Goal: Entertainment & Leisure: Consume media (video, audio)

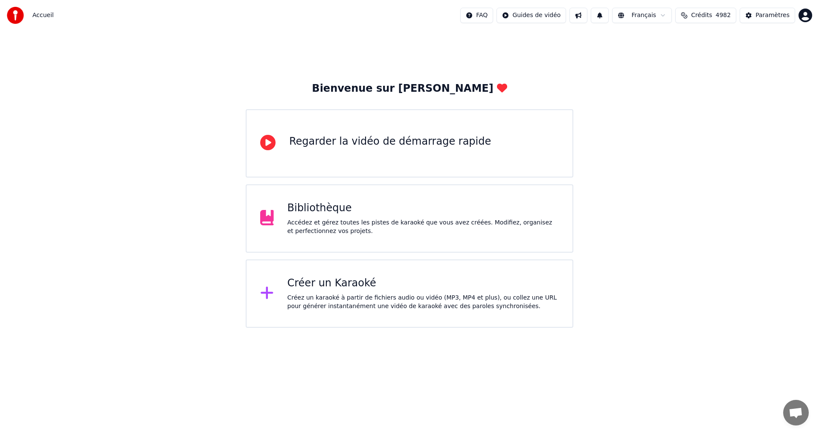
click at [475, 232] on div "Accédez et gérez toutes les pistes de karaoké que vous avez créées. Modifiez, o…" at bounding box center [423, 226] width 272 height 17
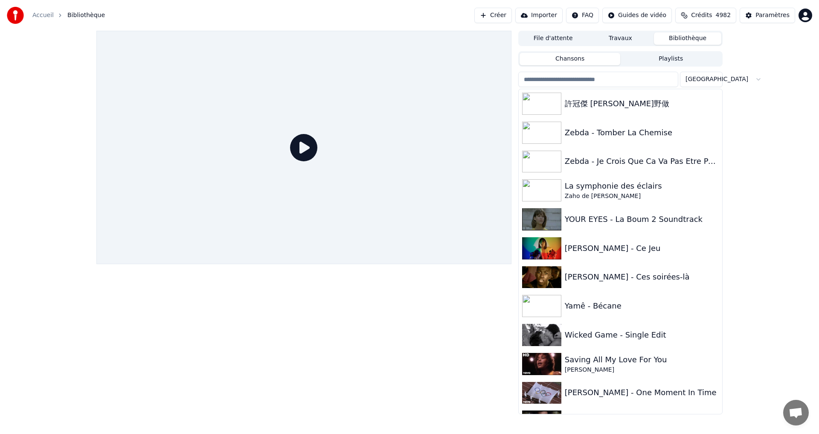
click at [564, 78] on input "search" at bounding box center [598, 79] width 160 height 15
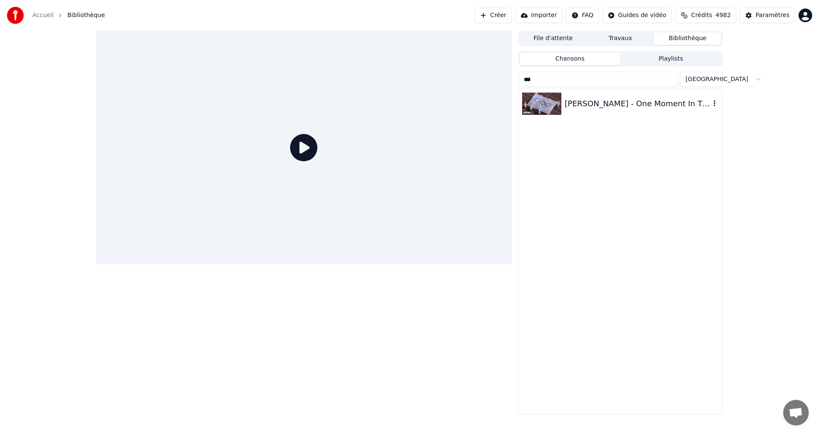
click at [593, 112] on div "[PERSON_NAME] - One Moment In Time" at bounding box center [619, 103] width 203 height 29
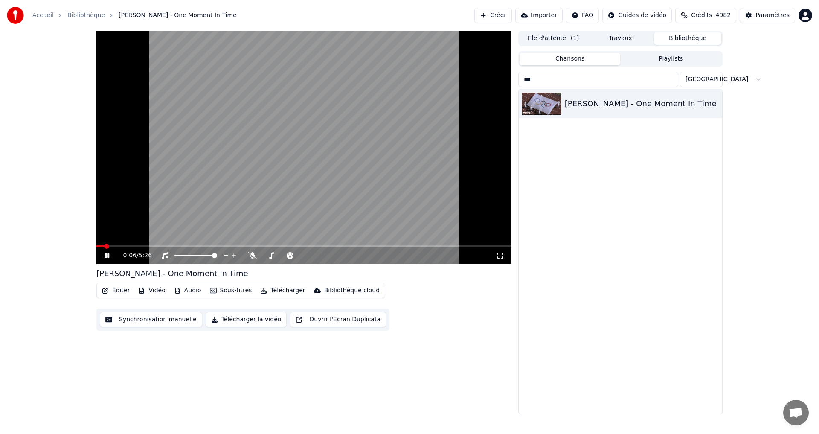
click at [499, 256] on icon at bounding box center [500, 255] width 9 height 7
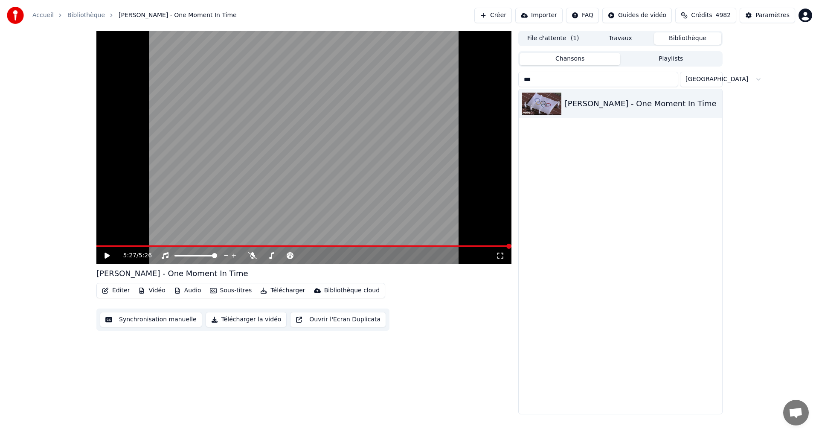
click at [575, 81] on input "***" at bounding box center [598, 79] width 160 height 15
type input "*"
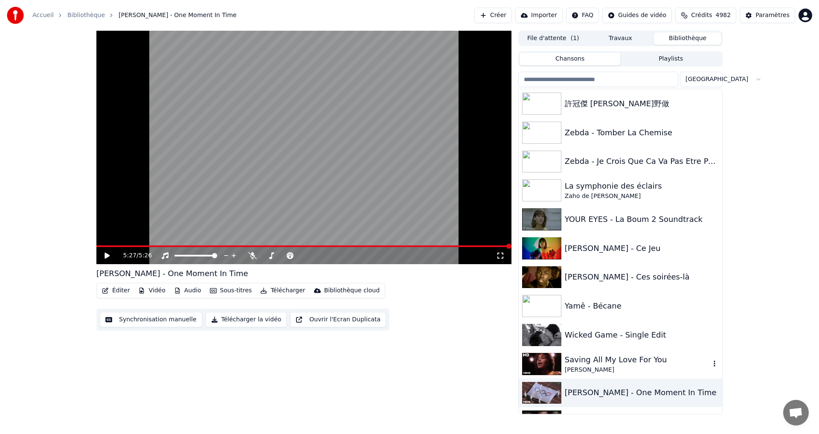
click at [606, 361] on div "Saving All My Love For You" at bounding box center [636, 359] width 145 height 12
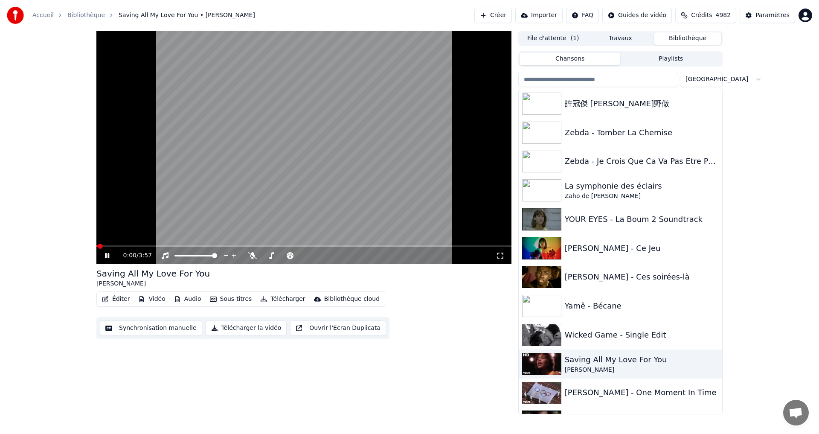
click at [500, 258] on icon at bounding box center [500, 255] width 9 height 7
